Goal: Task Accomplishment & Management: Manage account settings

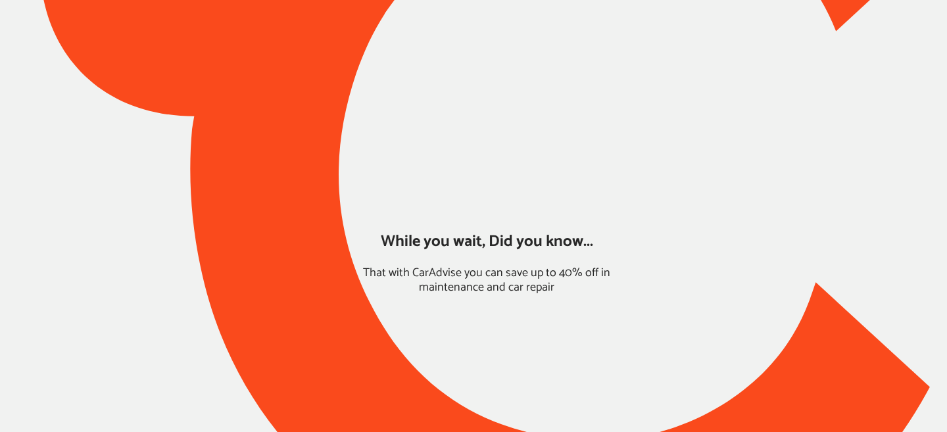
type input "*****"
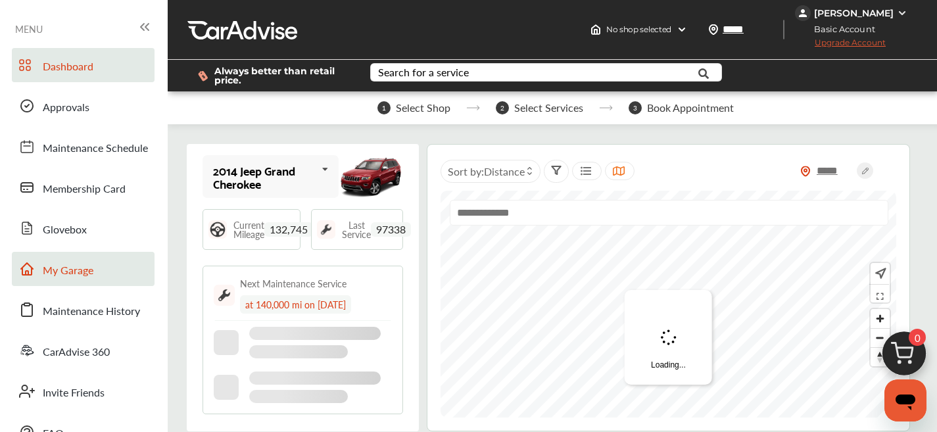
click at [99, 280] on link "My Garage" at bounding box center [83, 269] width 143 height 34
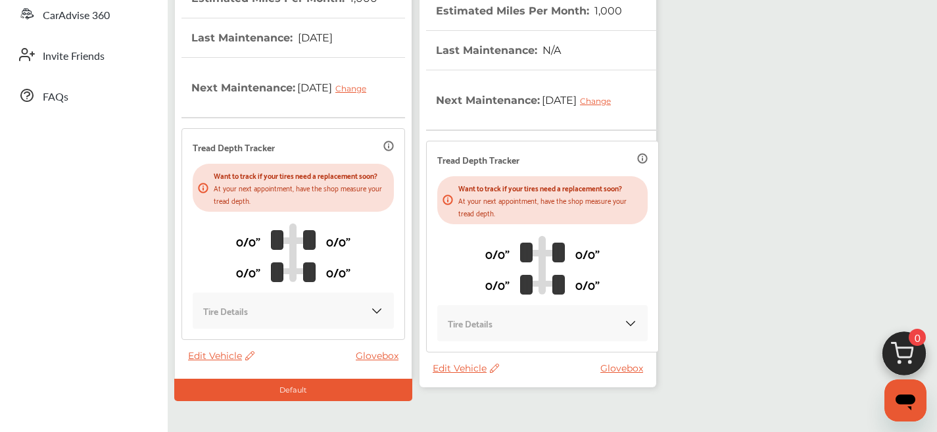
scroll to position [406, 0]
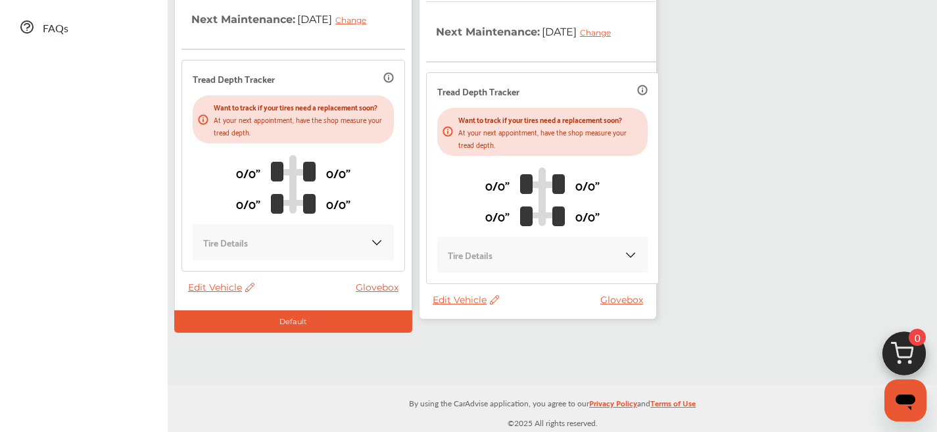
click at [214, 291] on span "Edit Vehicle" at bounding box center [221, 287] width 66 height 12
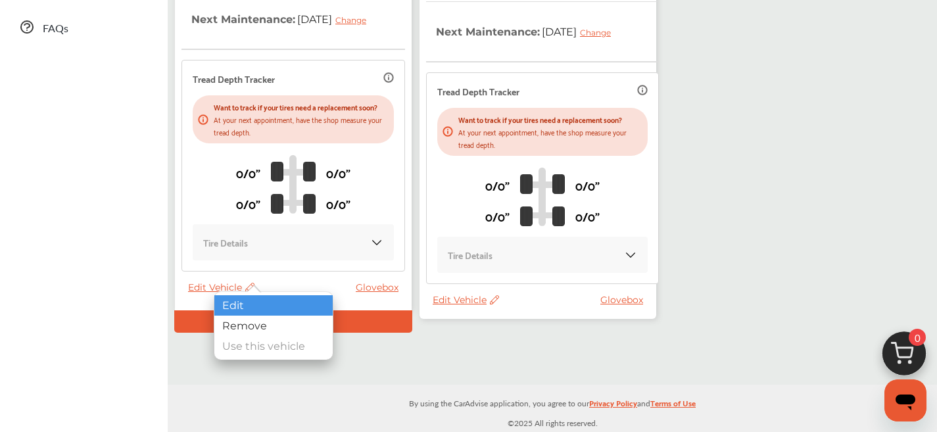
click at [222, 298] on div "Edit" at bounding box center [273, 305] width 118 height 20
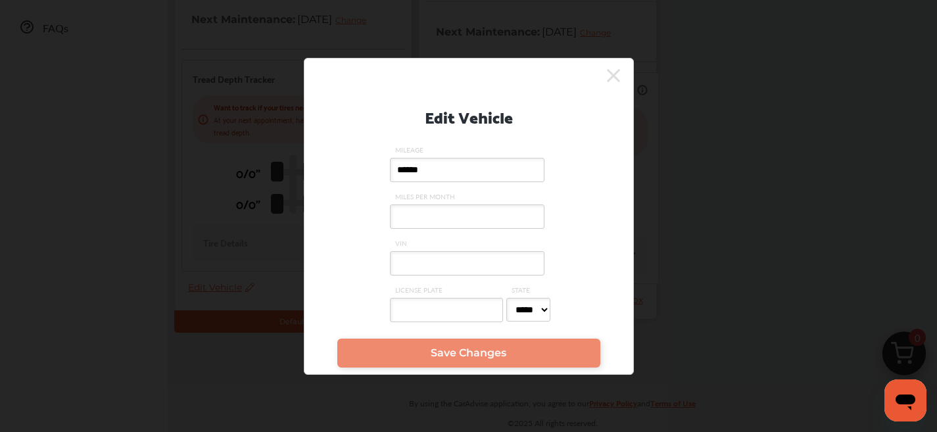
click at [457, 267] on input "VIN" at bounding box center [467, 263] width 155 height 24
paste input "**********"
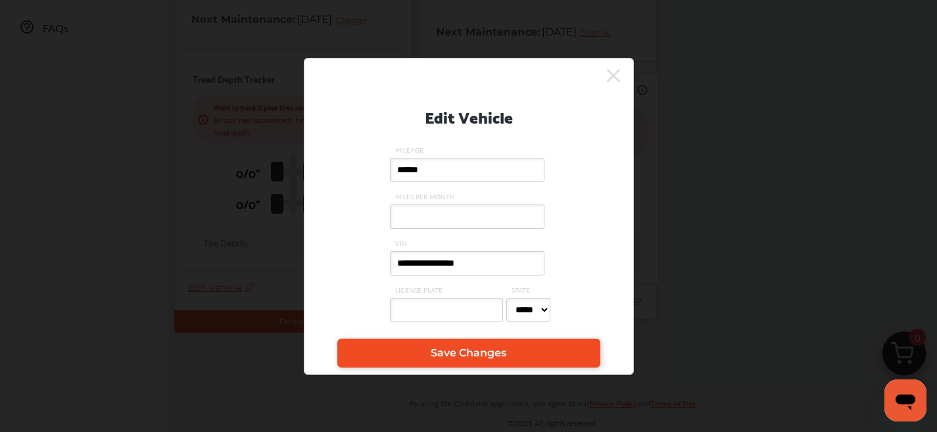
type input "**********"
click at [427, 349] on link "Save Changes" at bounding box center [468, 353] width 263 height 29
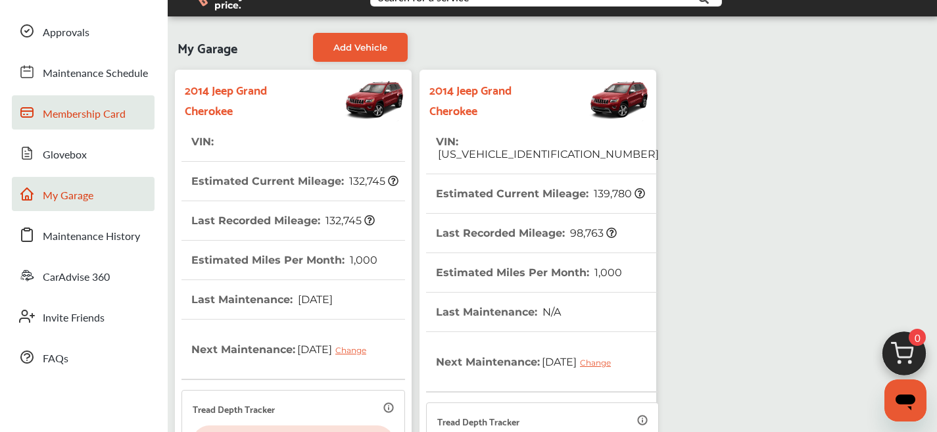
scroll to position [0, 0]
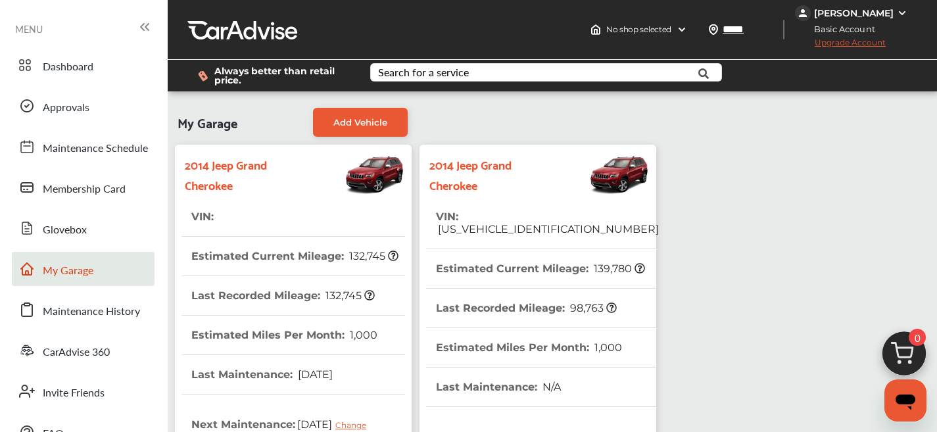
click at [518, 223] on span "[US_VEHICLE_IDENTIFICATION_NUMBER]" at bounding box center [547, 229] width 223 height 12
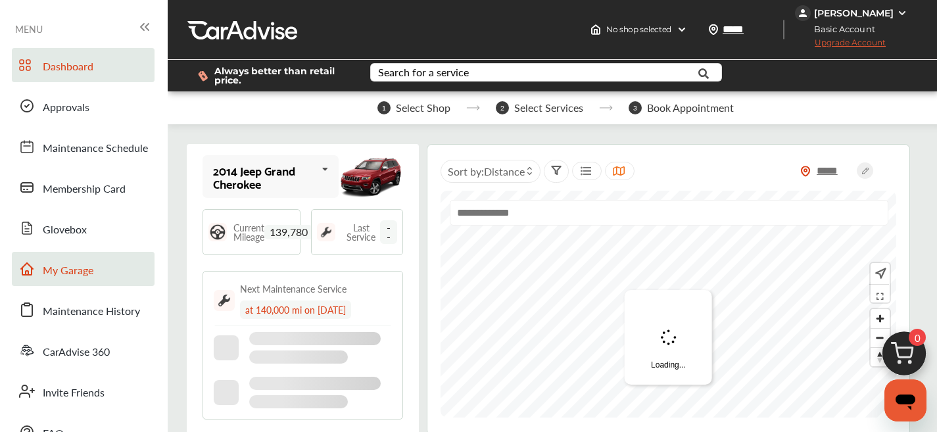
click at [81, 276] on span "My Garage" at bounding box center [68, 270] width 51 height 17
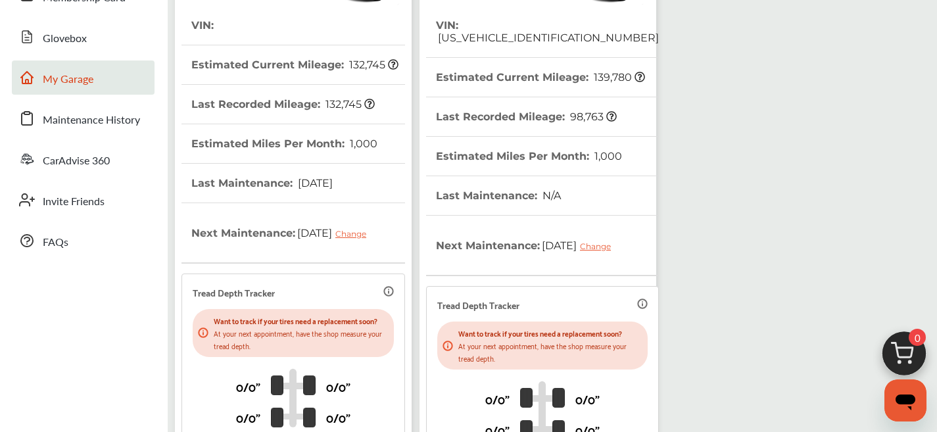
scroll to position [406, 0]
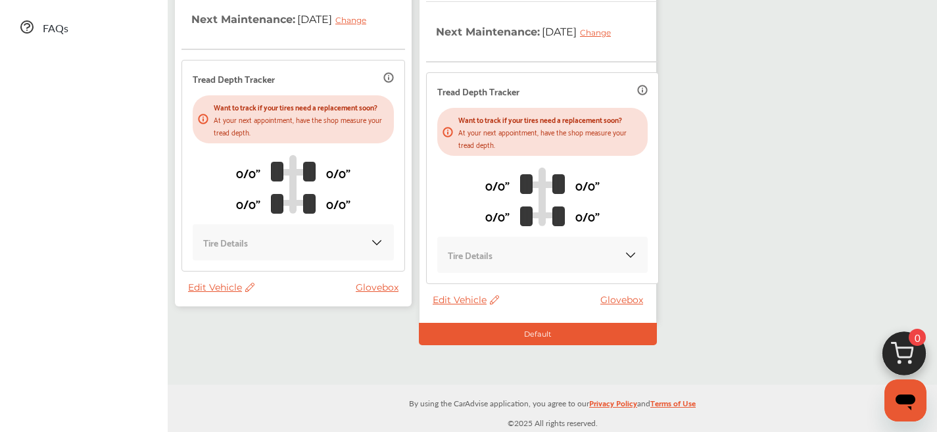
click at [205, 286] on span "Edit Vehicle" at bounding box center [221, 287] width 66 height 12
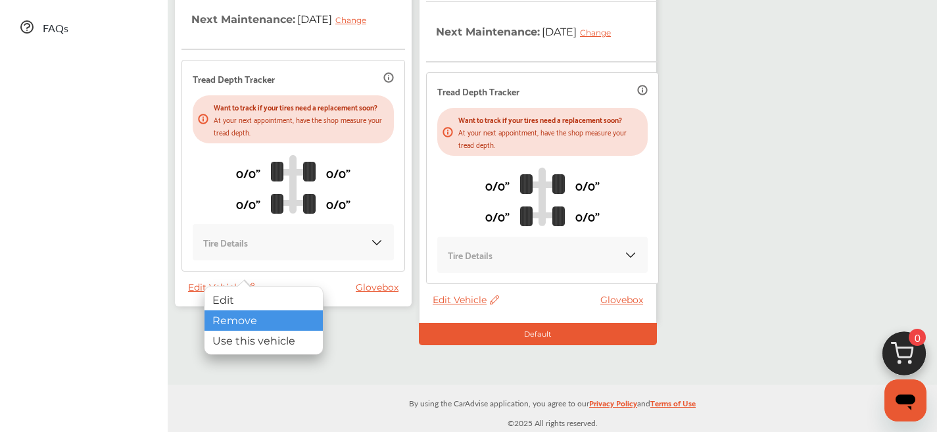
click at [228, 326] on div "Remove" at bounding box center [264, 320] width 118 height 20
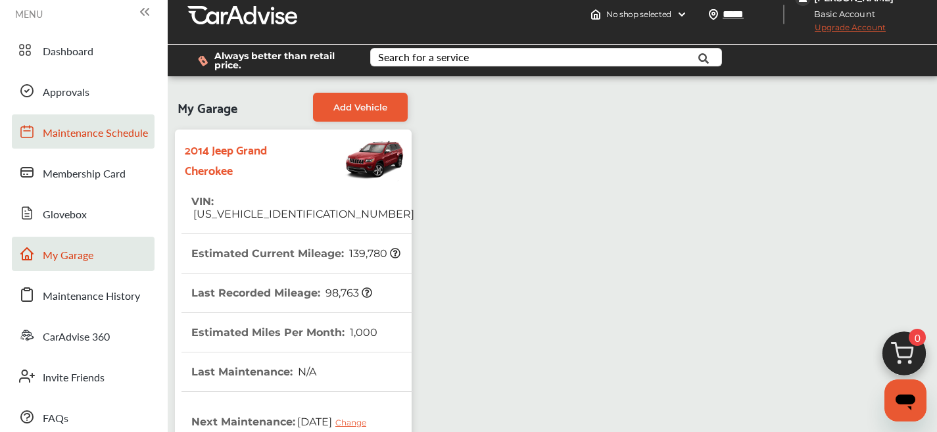
scroll to position [0, 0]
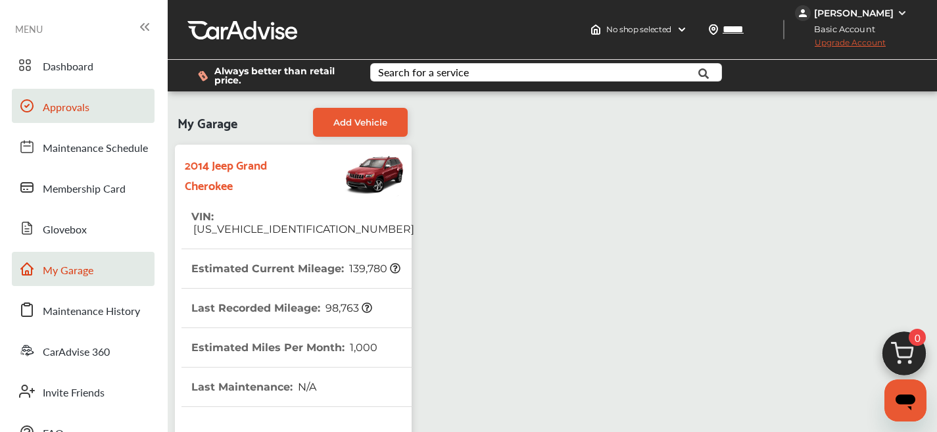
click at [66, 113] on span "Approvals" at bounding box center [66, 107] width 47 height 17
